Goal: Information Seeking & Learning: Learn about a topic

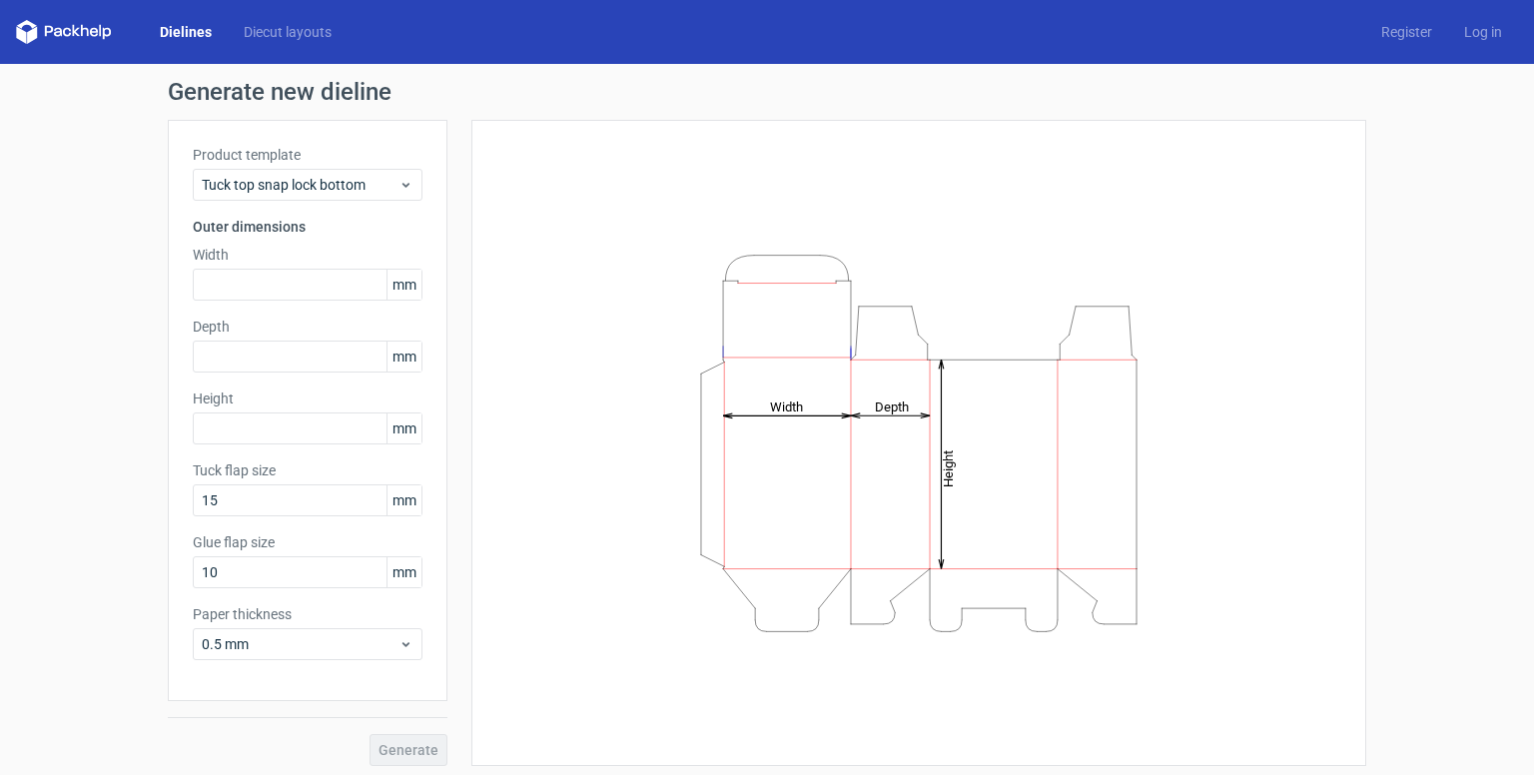
scroll to position [6, 0]
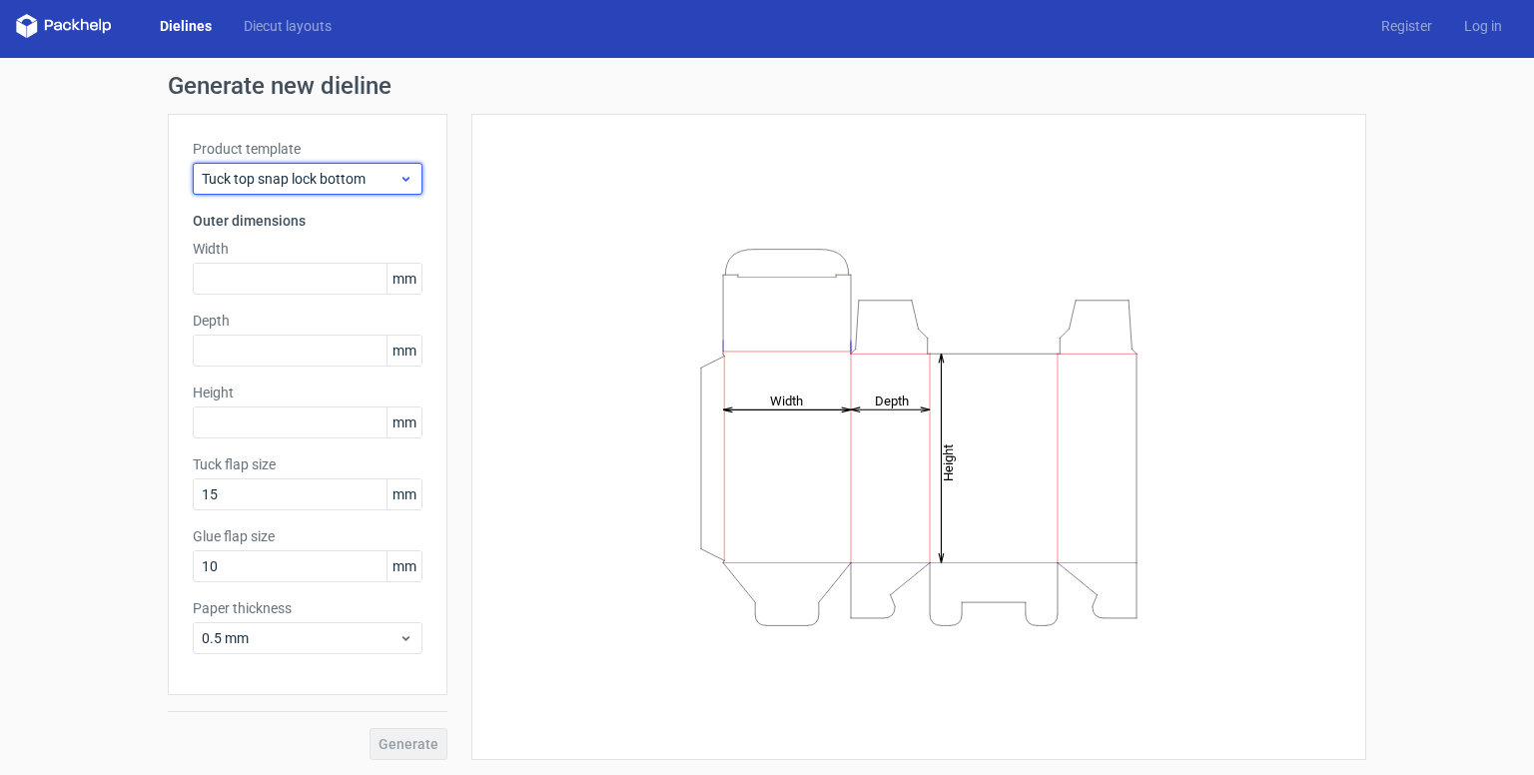
click at [372, 181] on span "Tuck top snap lock bottom" at bounding box center [300, 179] width 197 height 20
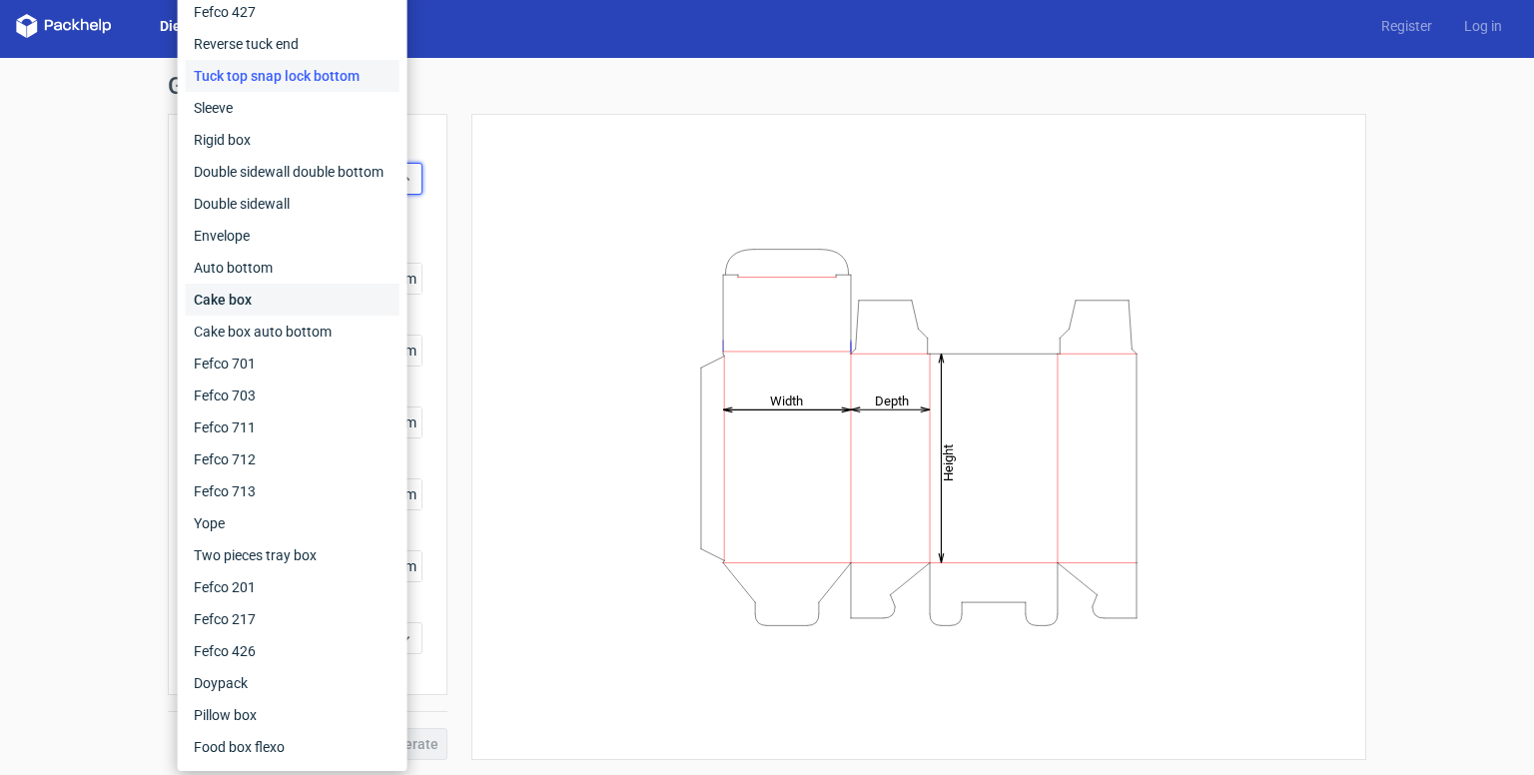
click at [276, 293] on div "Cake box" at bounding box center [293, 300] width 214 height 32
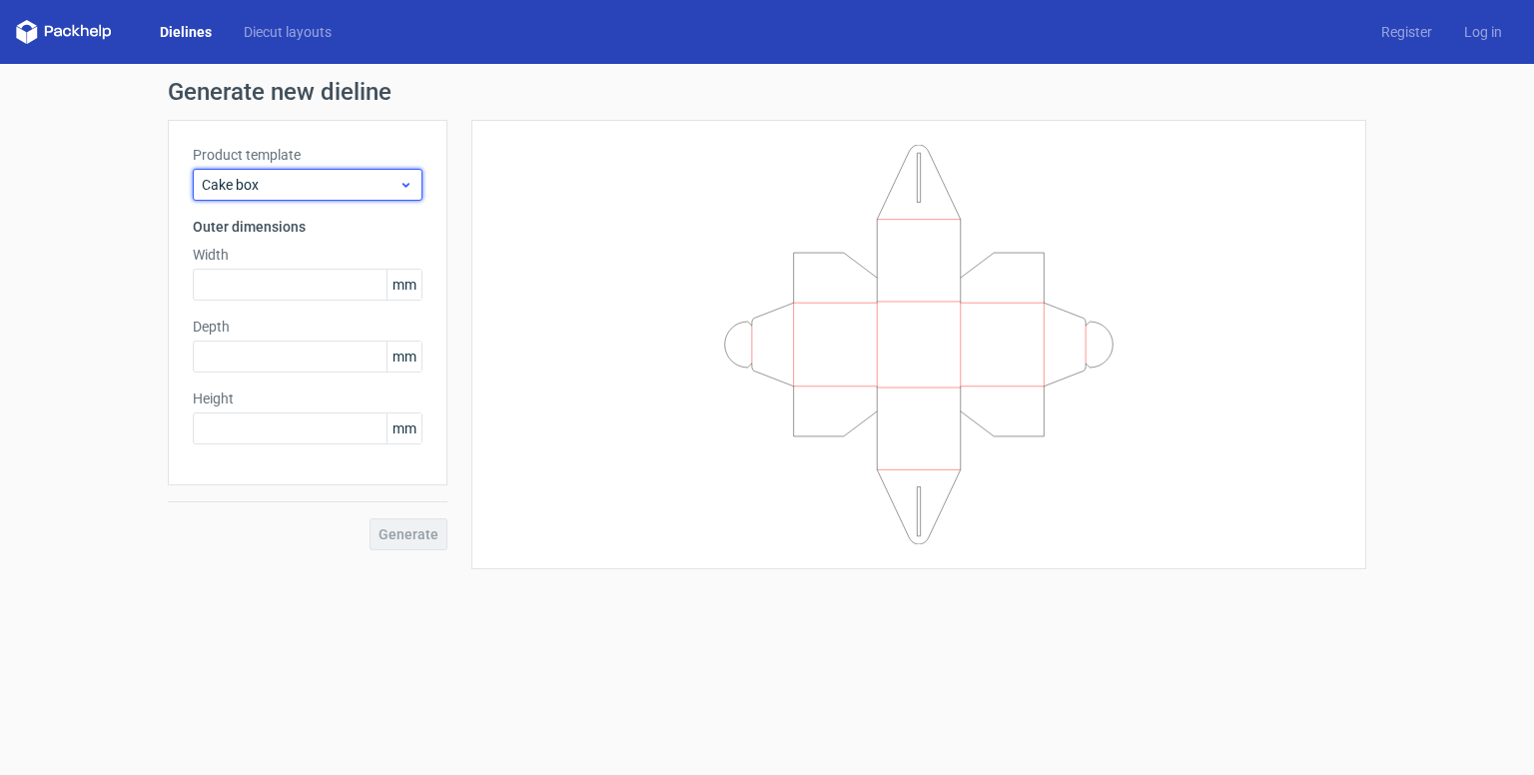
click at [301, 177] on span "Cake box" at bounding box center [300, 185] width 197 height 20
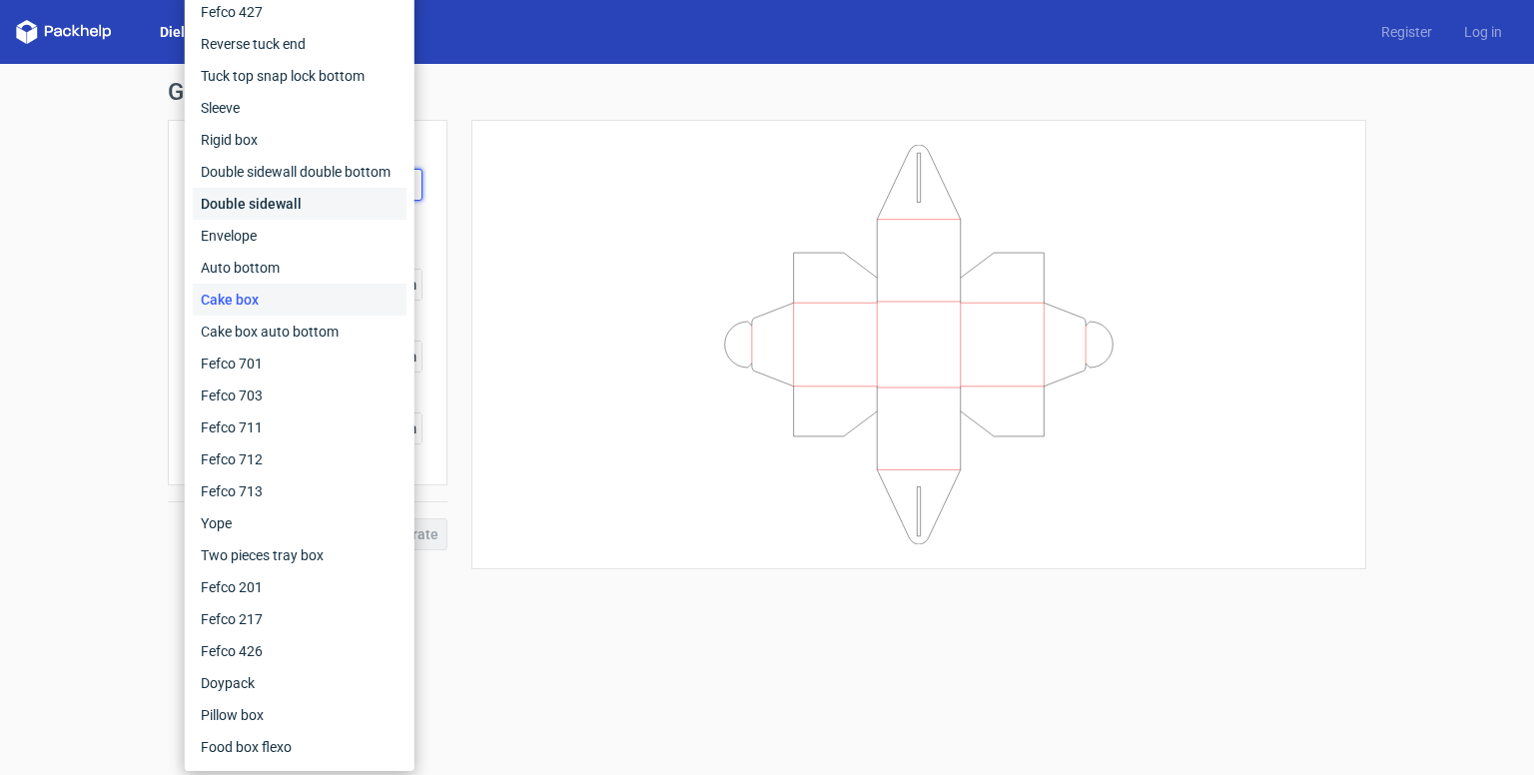
click at [316, 189] on div "Double sidewall" at bounding box center [300, 204] width 214 height 32
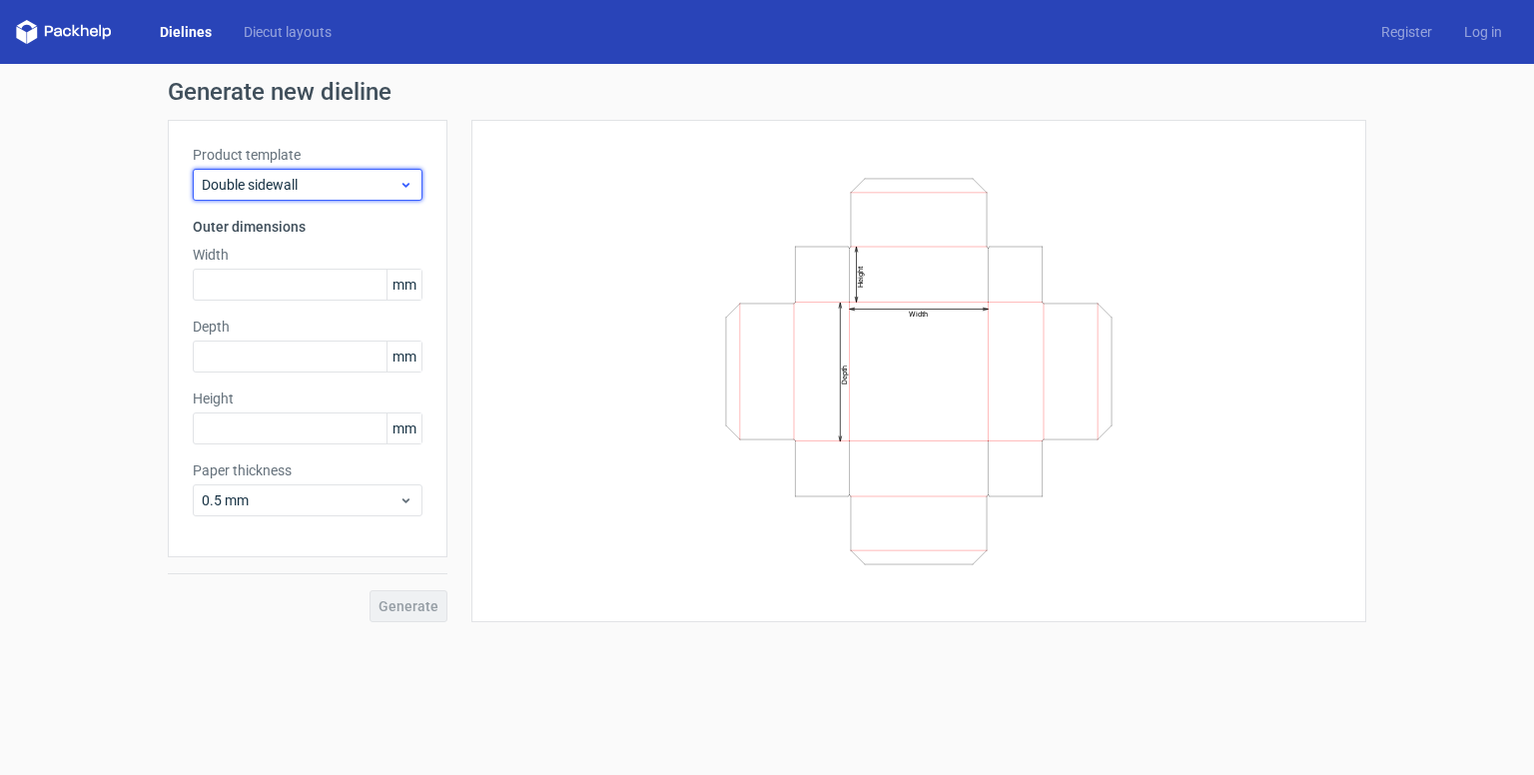
click at [316, 185] on span "Double sidewall" at bounding box center [300, 185] width 197 height 20
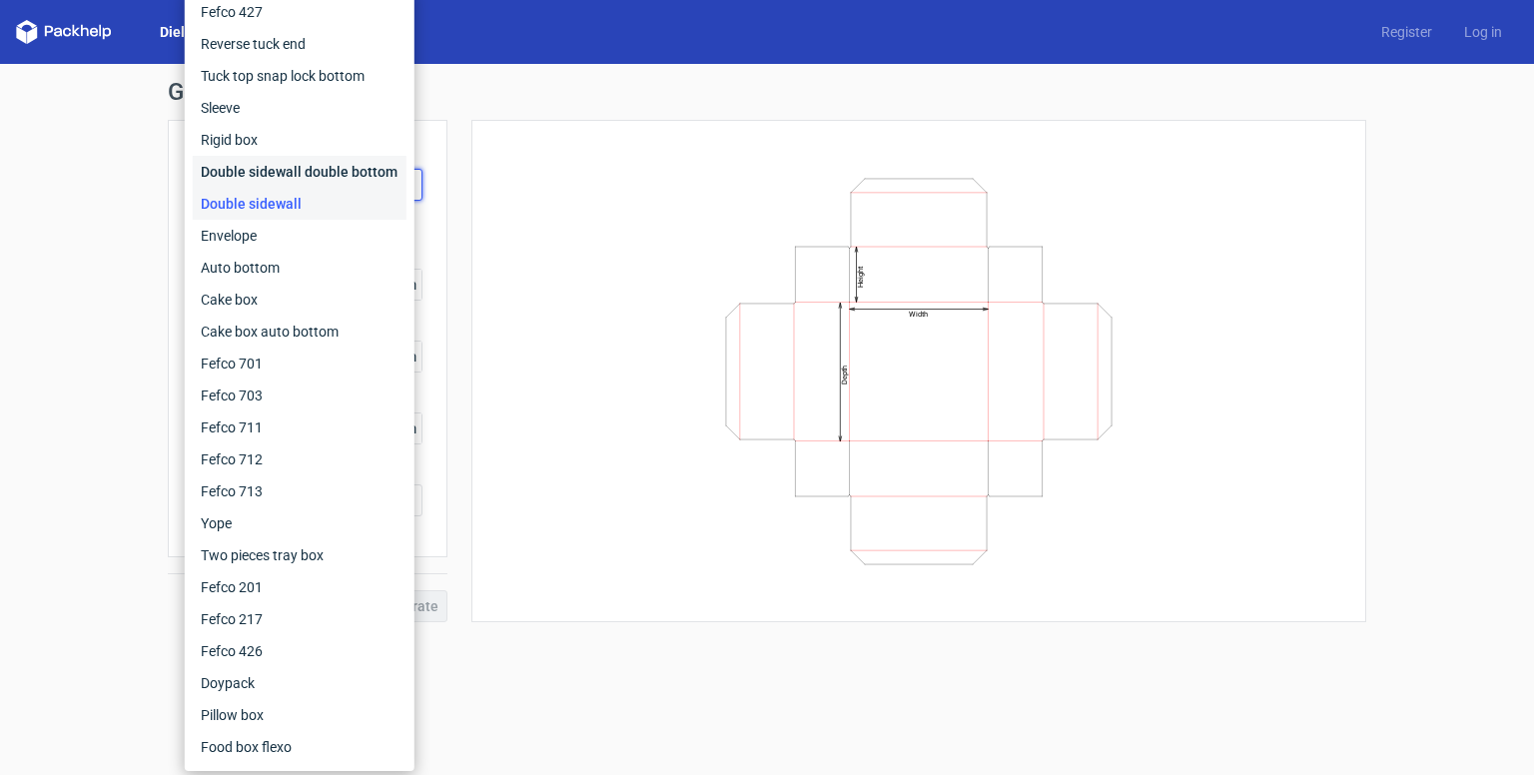
click at [315, 158] on div "Double sidewall double bottom" at bounding box center [300, 172] width 214 height 32
